Goal: Check status: Check status

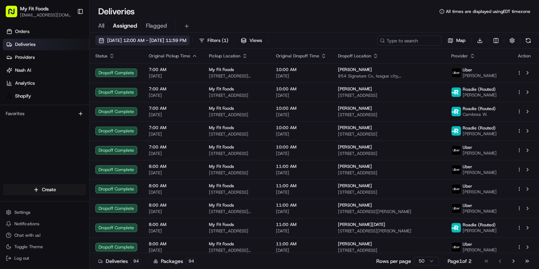
click at [103, 40] on button "[DATE] 12:00 AM - [DATE] 11:59 PM" at bounding box center [142, 41] width 94 height 10
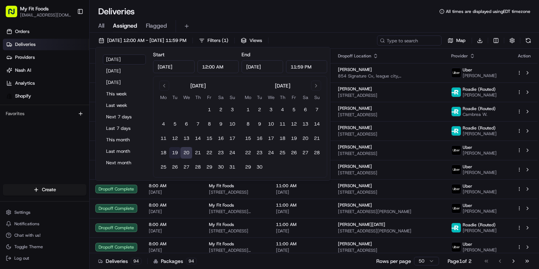
click at [177, 152] on button "19" at bounding box center [174, 152] width 11 height 11
type input "[DATE]"
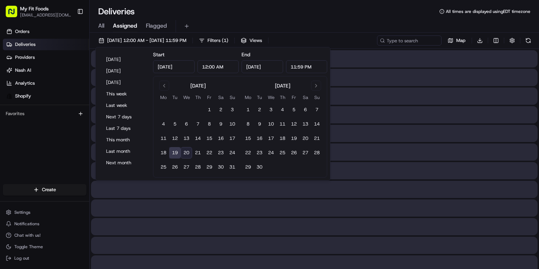
click at [177, 152] on button "19" at bounding box center [174, 152] width 11 height 11
click at [236, 15] on div "Deliveries All times are displayed using EDT timezone" at bounding box center [315, 11] width 450 height 11
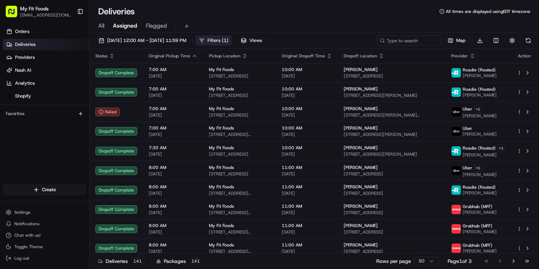
click at [228, 42] on span "Filters ( 1 )" at bounding box center [218, 40] width 21 height 6
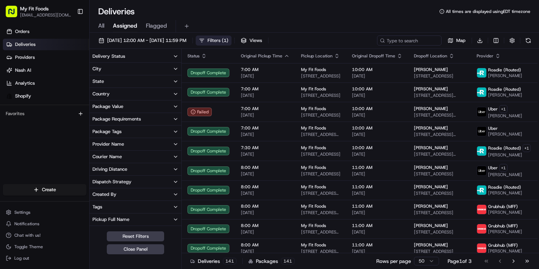
click at [149, 59] on button "Delivery Status" at bounding box center [136, 56] width 92 height 12
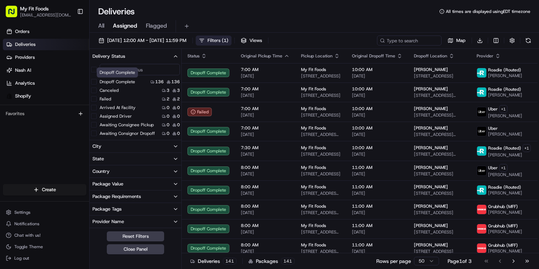
click at [123, 83] on label "Dropoff Complete" at bounding box center [118, 82] width 36 height 6
click at [97, 83] on button "Dropoff Complete" at bounding box center [94, 82] width 6 height 6
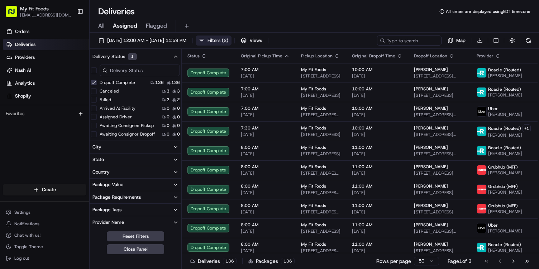
click at [108, 211] on div "Package Tags" at bounding box center [107, 210] width 29 height 6
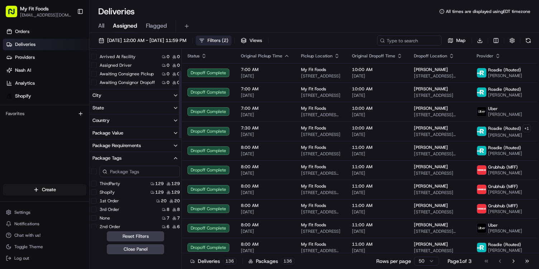
scroll to position [56, 0]
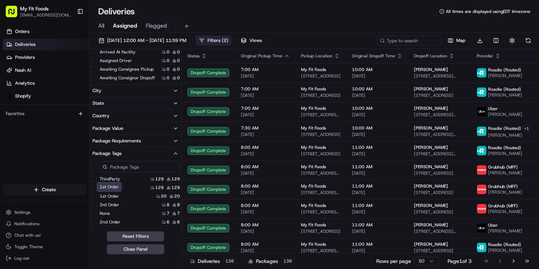
click at [113, 198] on label "1st Order" at bounding box center [109, 196] width 19 height 6
click at [97, 198] on Order "1st Order" at bounding box center [94, 196] width 6 height 6
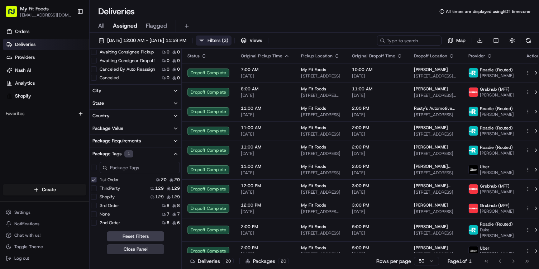
click at [124, 252] on button "Close Panel" at bounding box center [135, 249] width 57 height 10
